Goal: Task Accomplishment & Management: Manage account settings

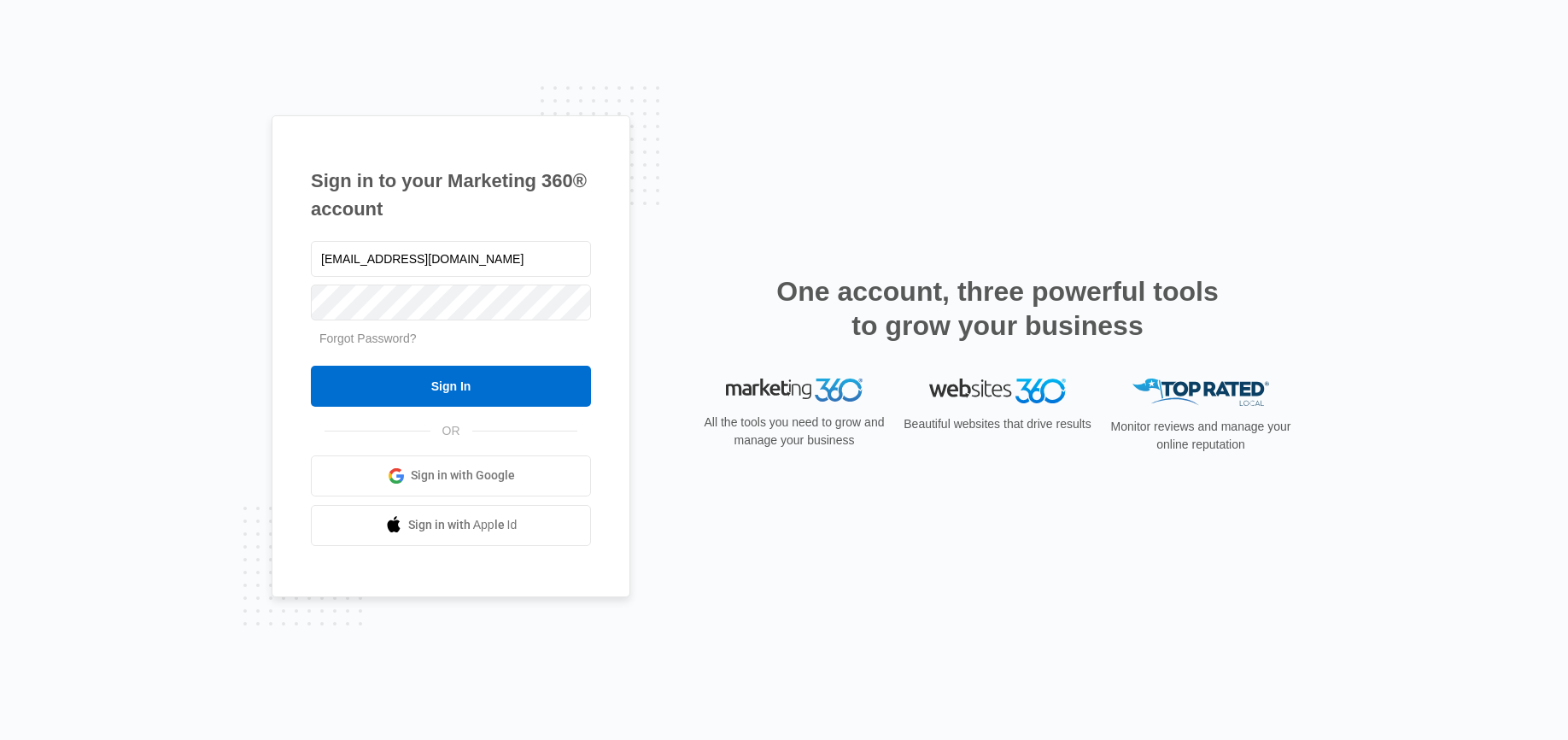
type input "[EMAIL_ADDRESS][DOMAIN_NAME]"
click at [311, 366] on input "Sign In" at bounding box center [451, 386] width 281 height 41
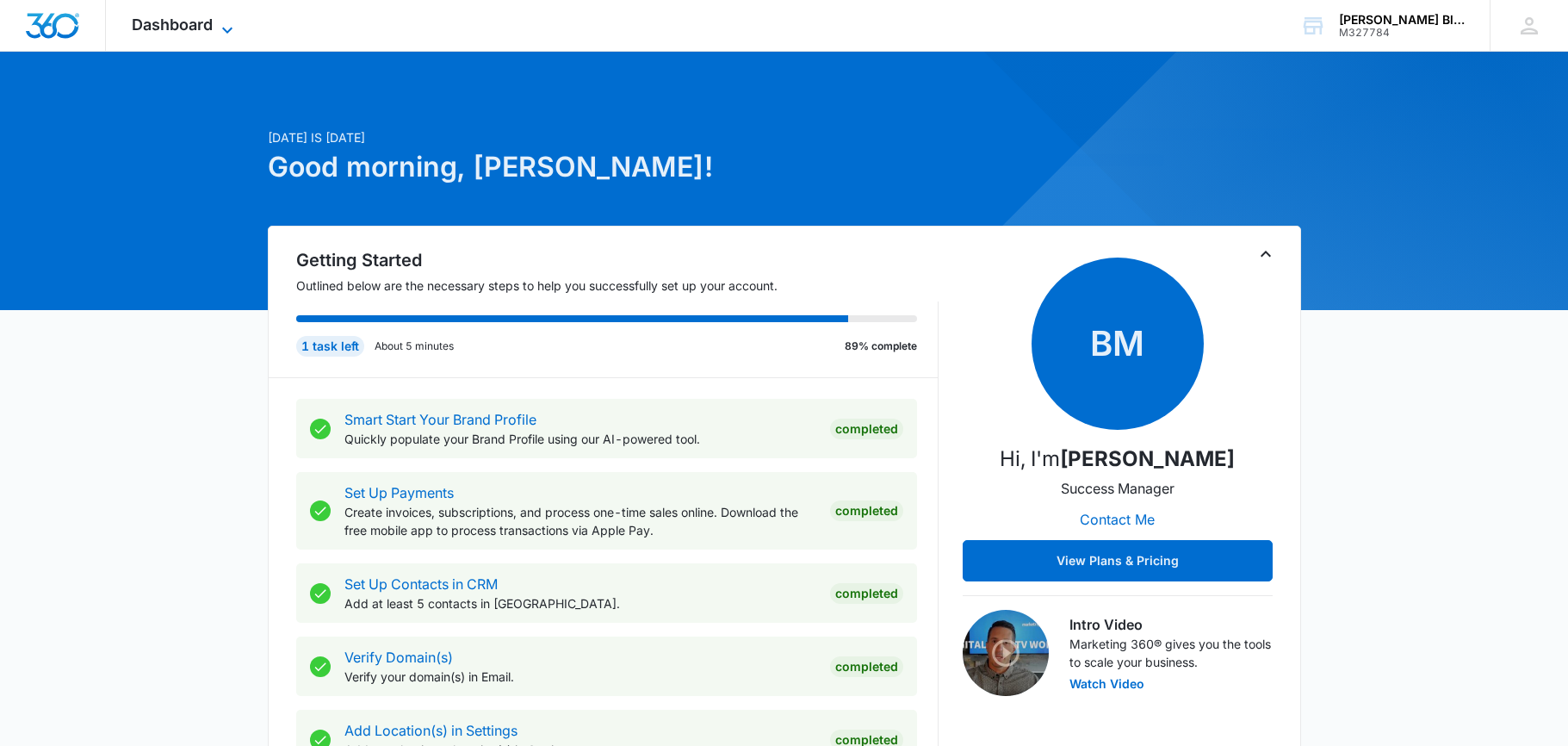
click at [180, 23] on span "Dashboard" at bounding box center [172, 24] width 81 height 19
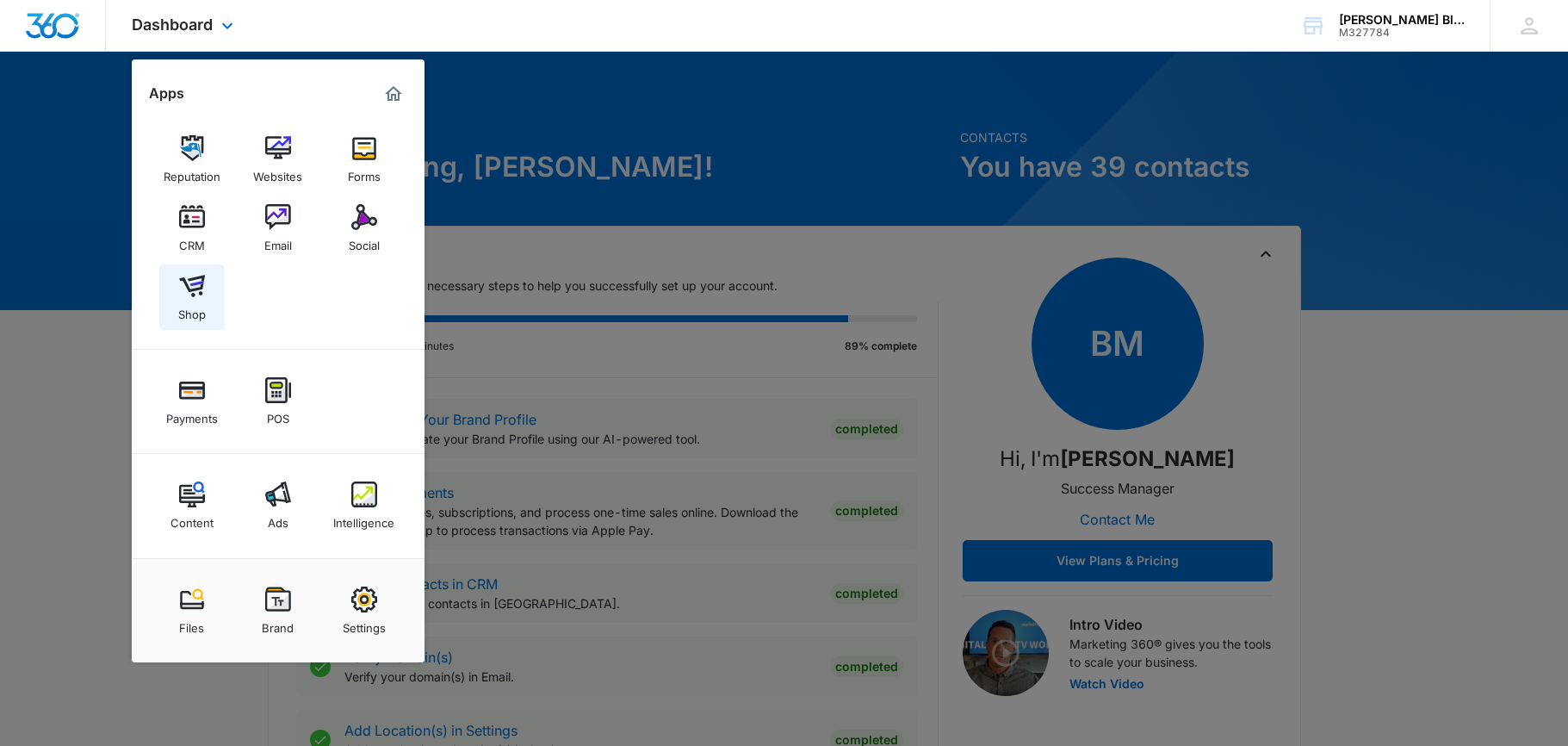
click at [202, 294] on img at bounding box center [192, 286] width 25 height 25
